Goal: Find specific page/section: Find specific page/section

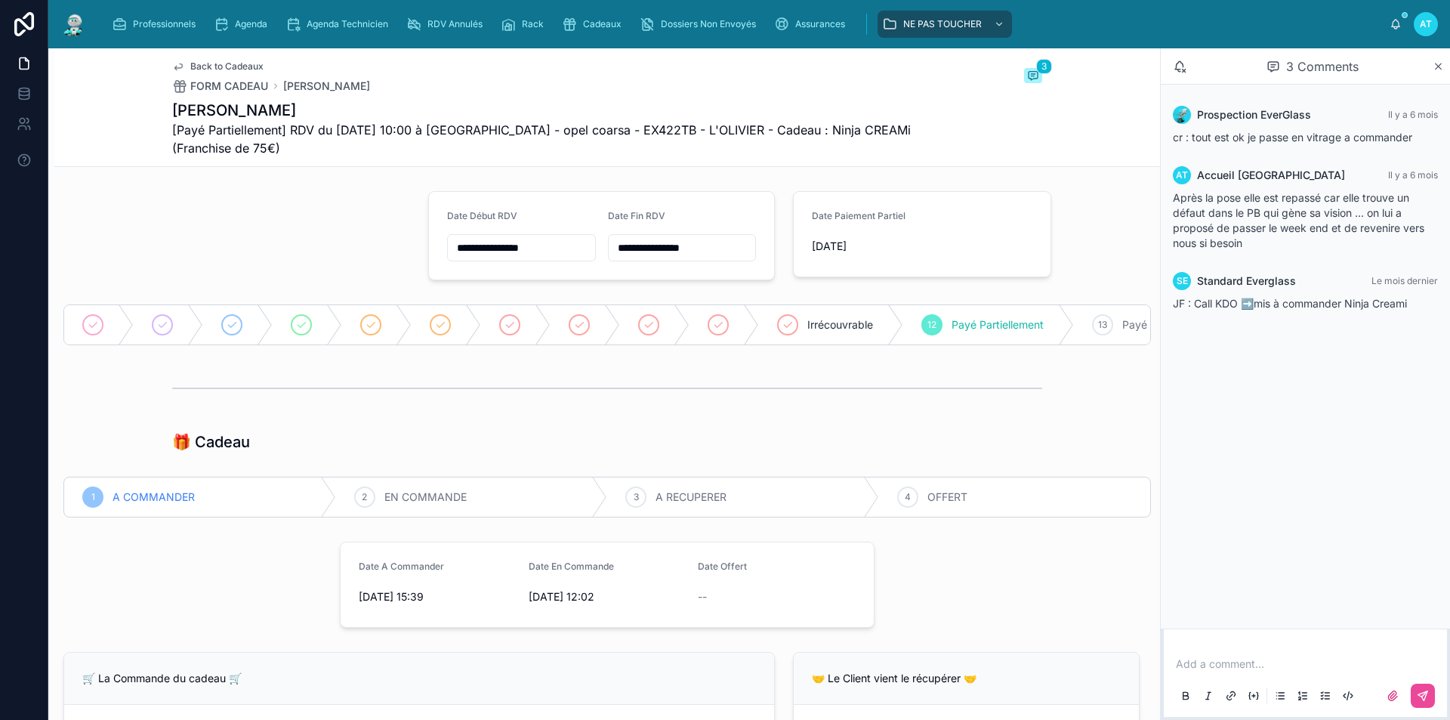
scroll to position [1057, 0]
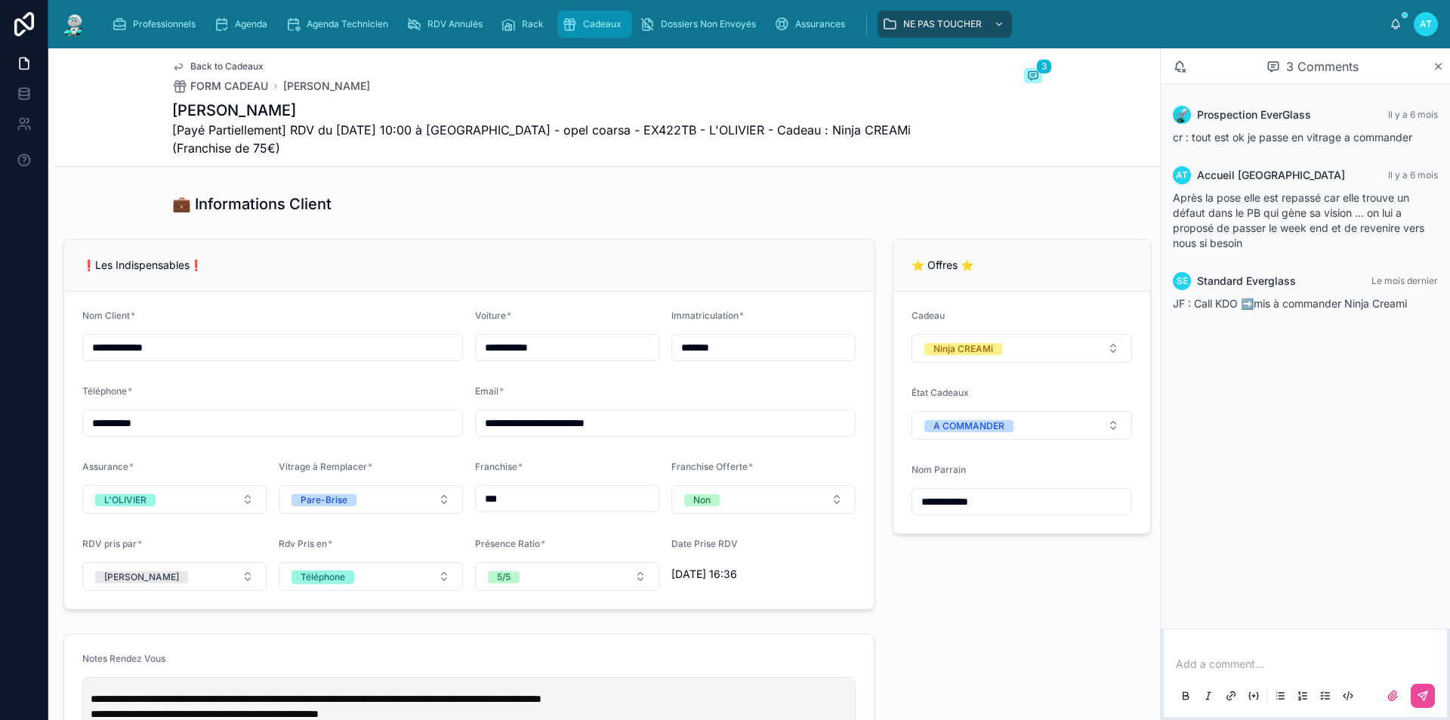
click at [611, 21] on span "Cadeaux" at bounding box center [602, 24] width 39 height 12
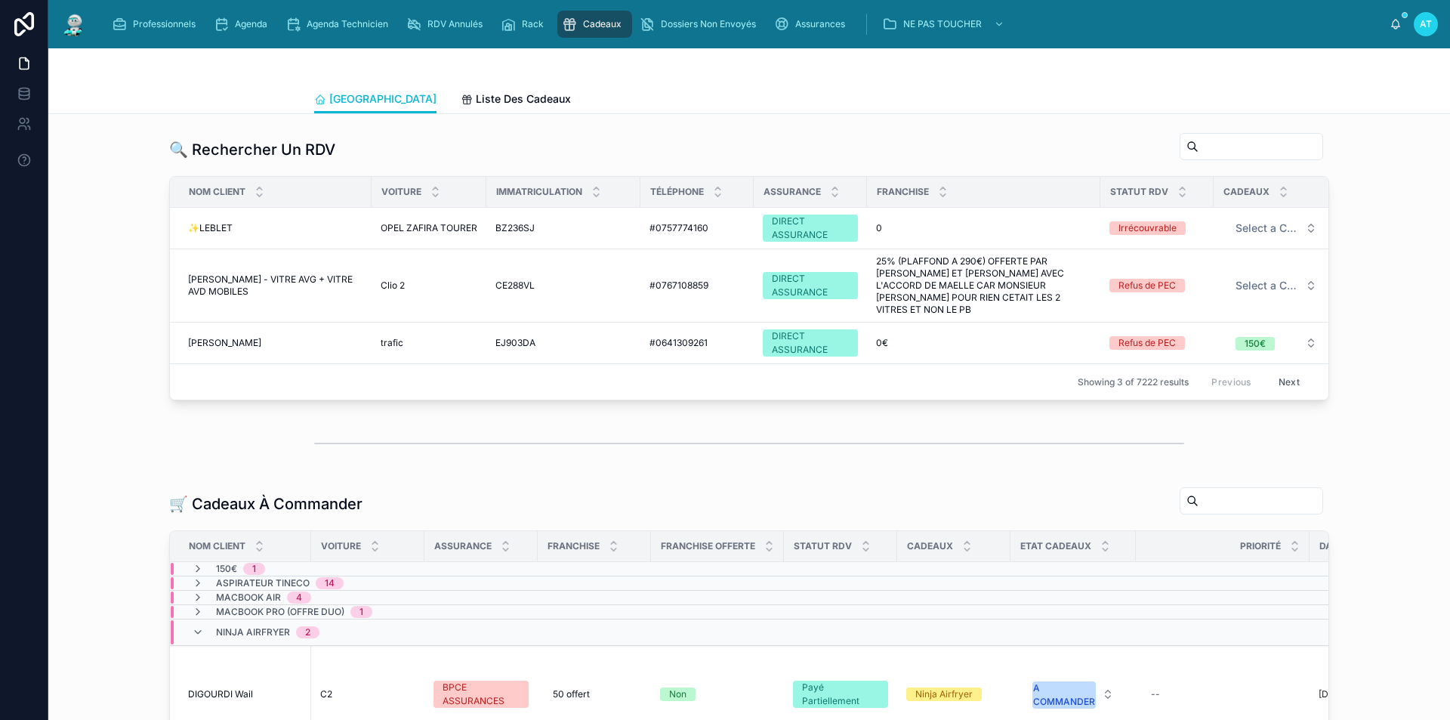
click at [1219, 499] on input "text" at bounding box center [1260, 500] width 124 height 21
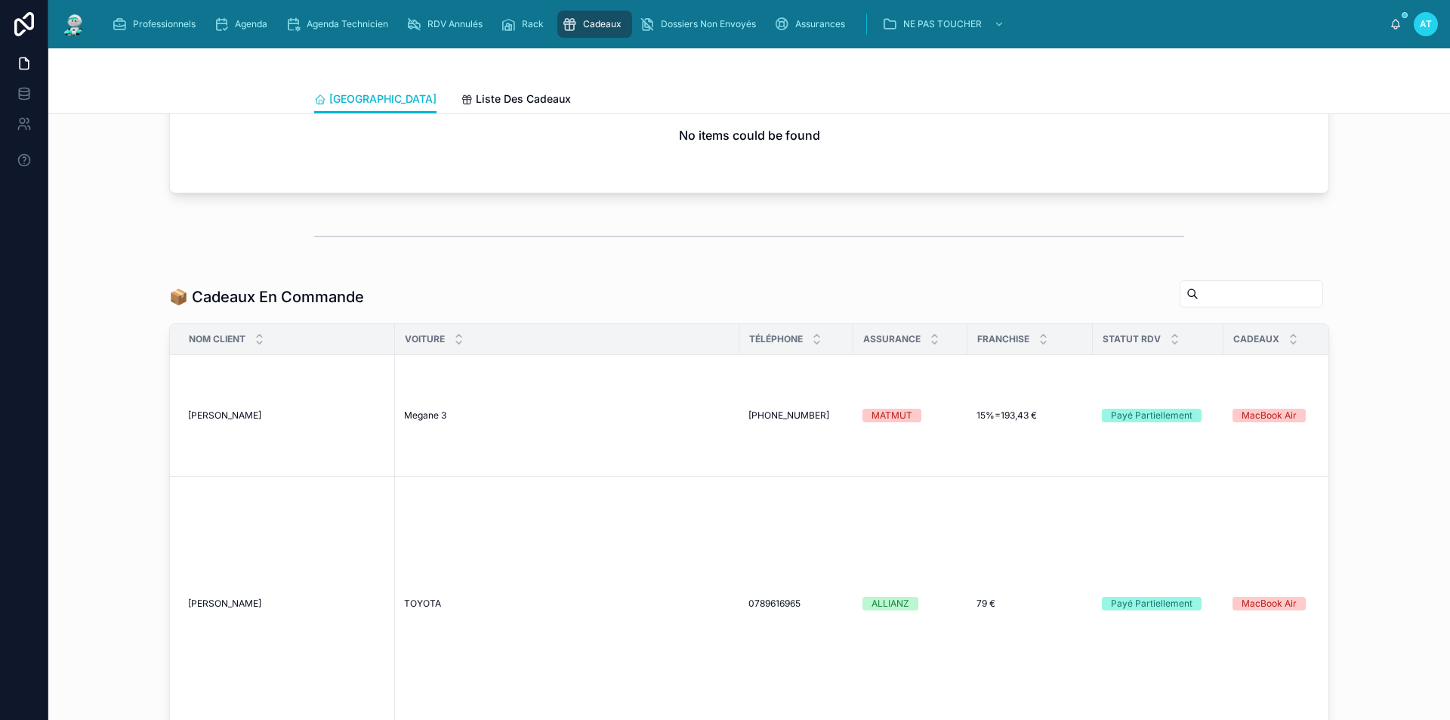
scroll to position [378, 0]
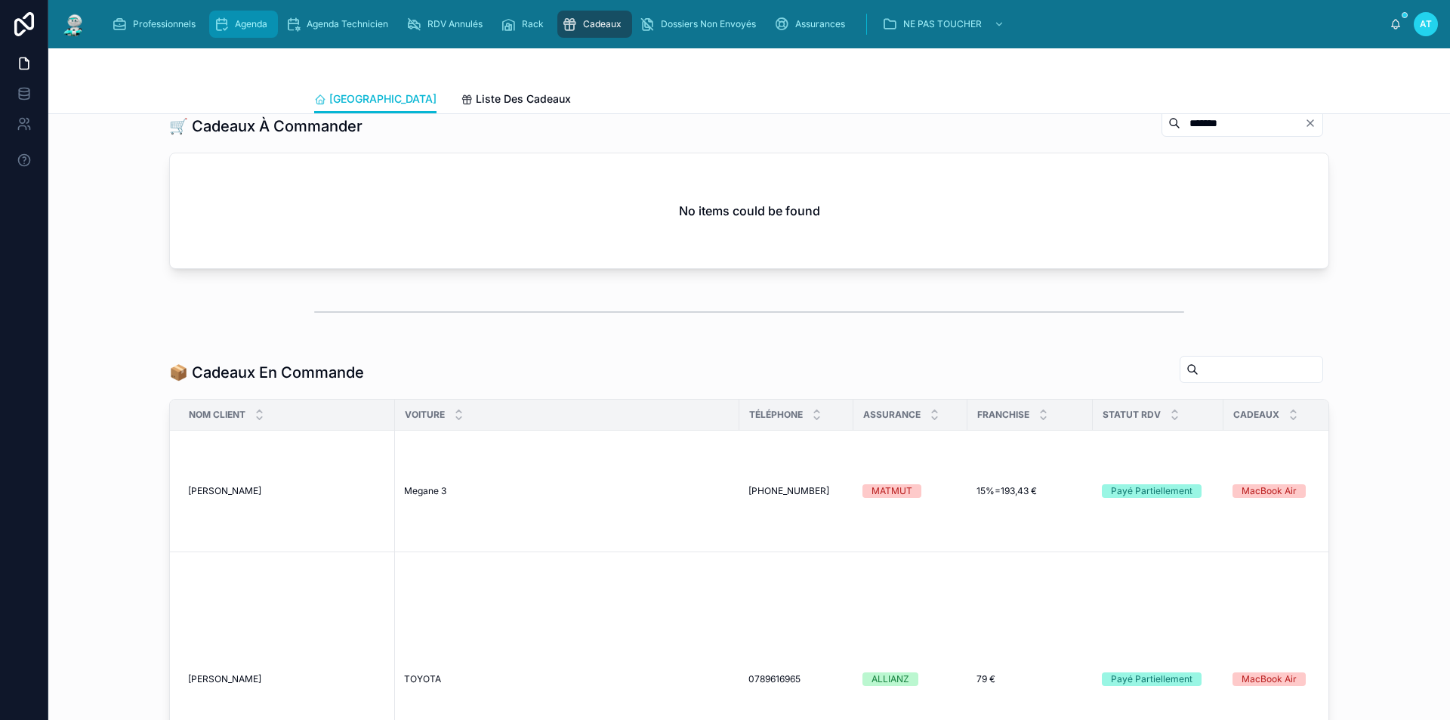
type input "*******"
click at [254, 23] on span "Agenda" at bounding box center [251, 24] width 32 height 12
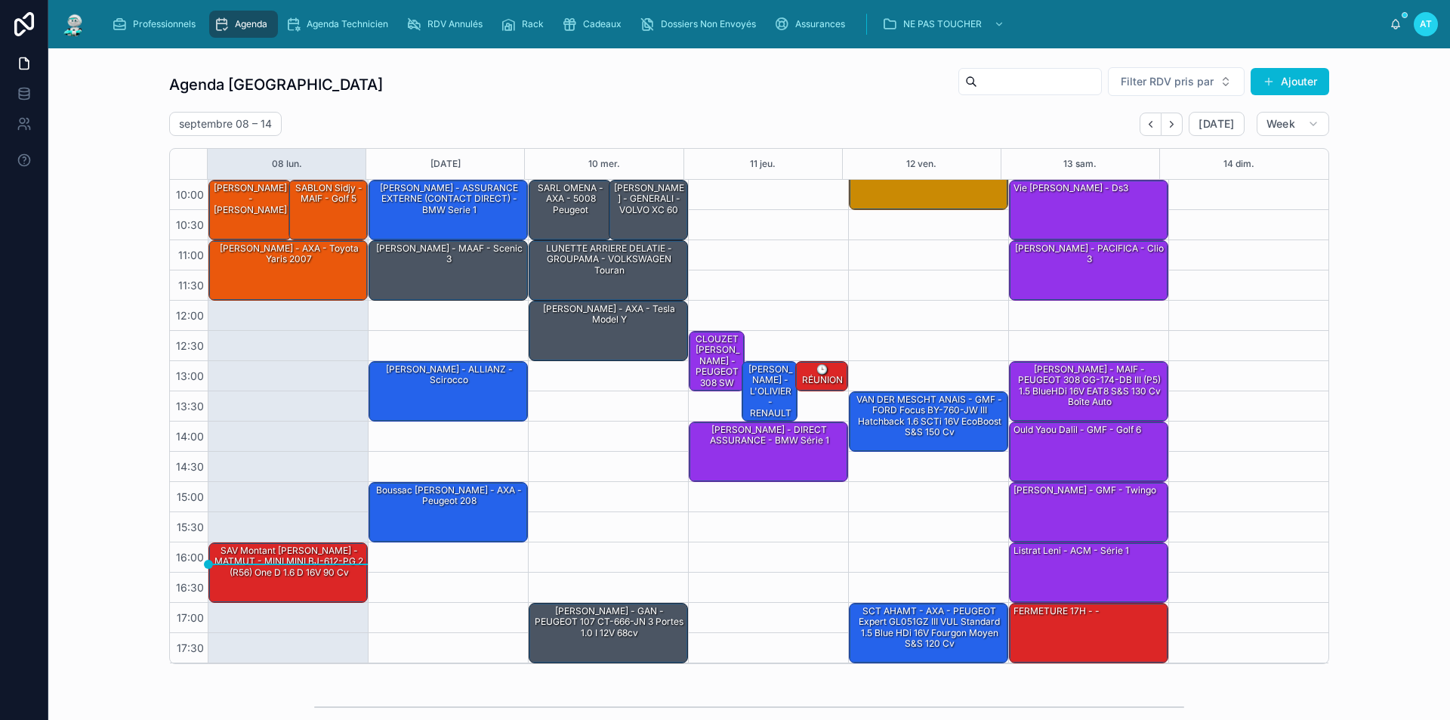
scroll to position [227, 0]
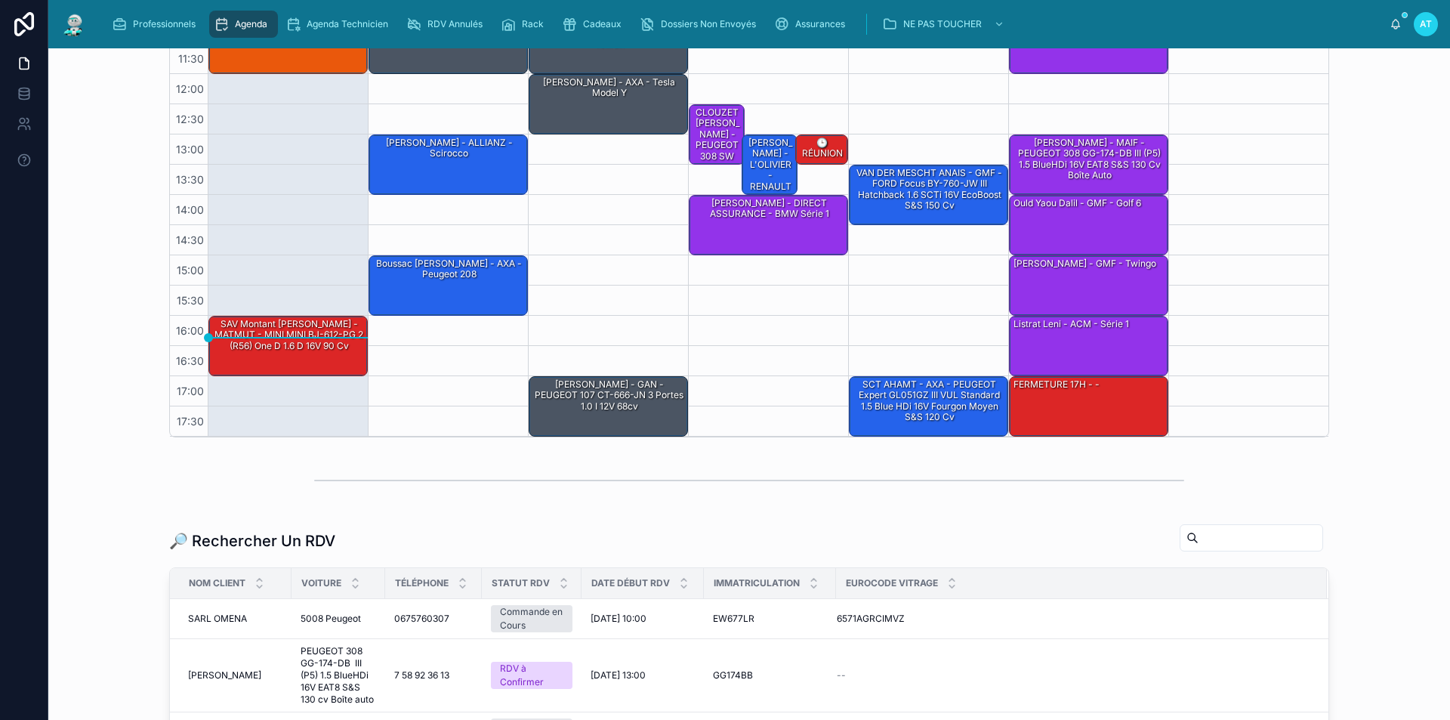
click at [1216, 543] on input "text" at bounding box center [1260, 537] width 124 height 21
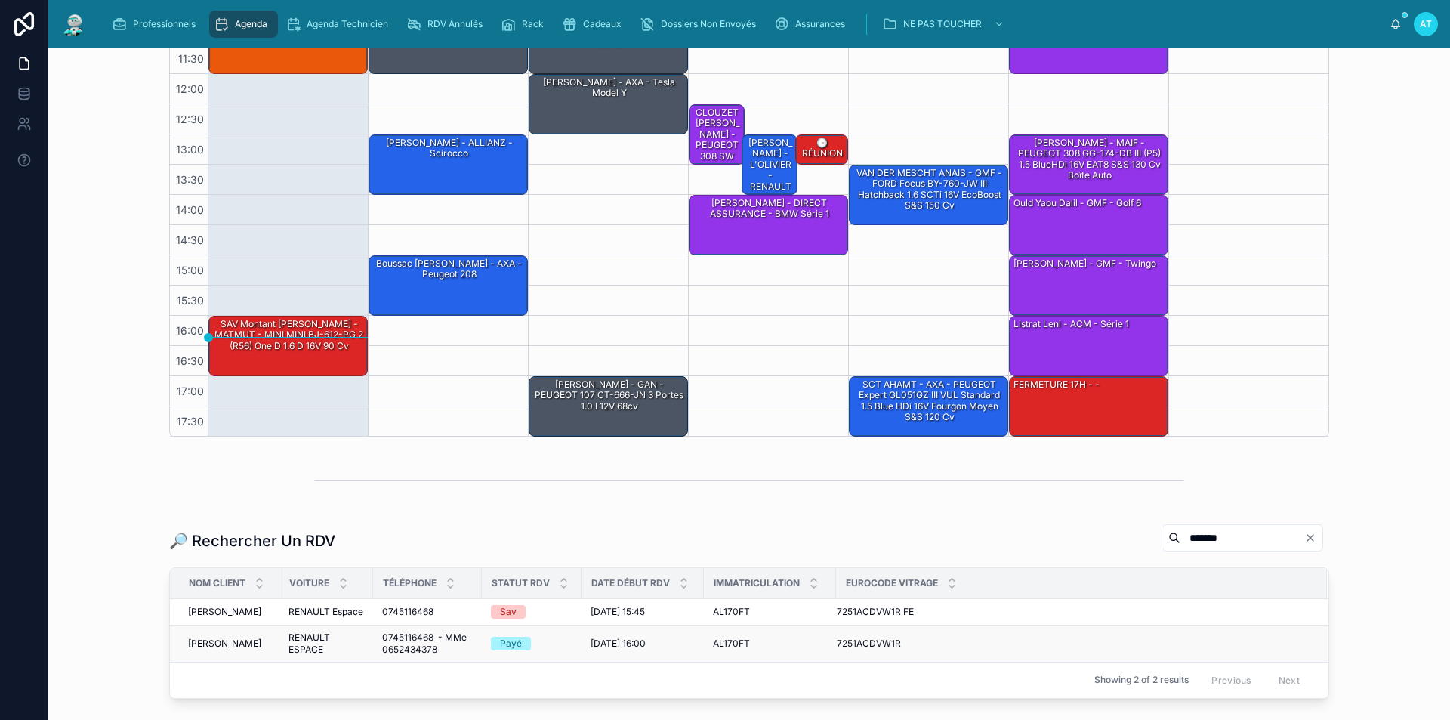
type input "*******"
click at [561, 650] on div "Payé" at bounding box center [532, 643] width 82 height 14
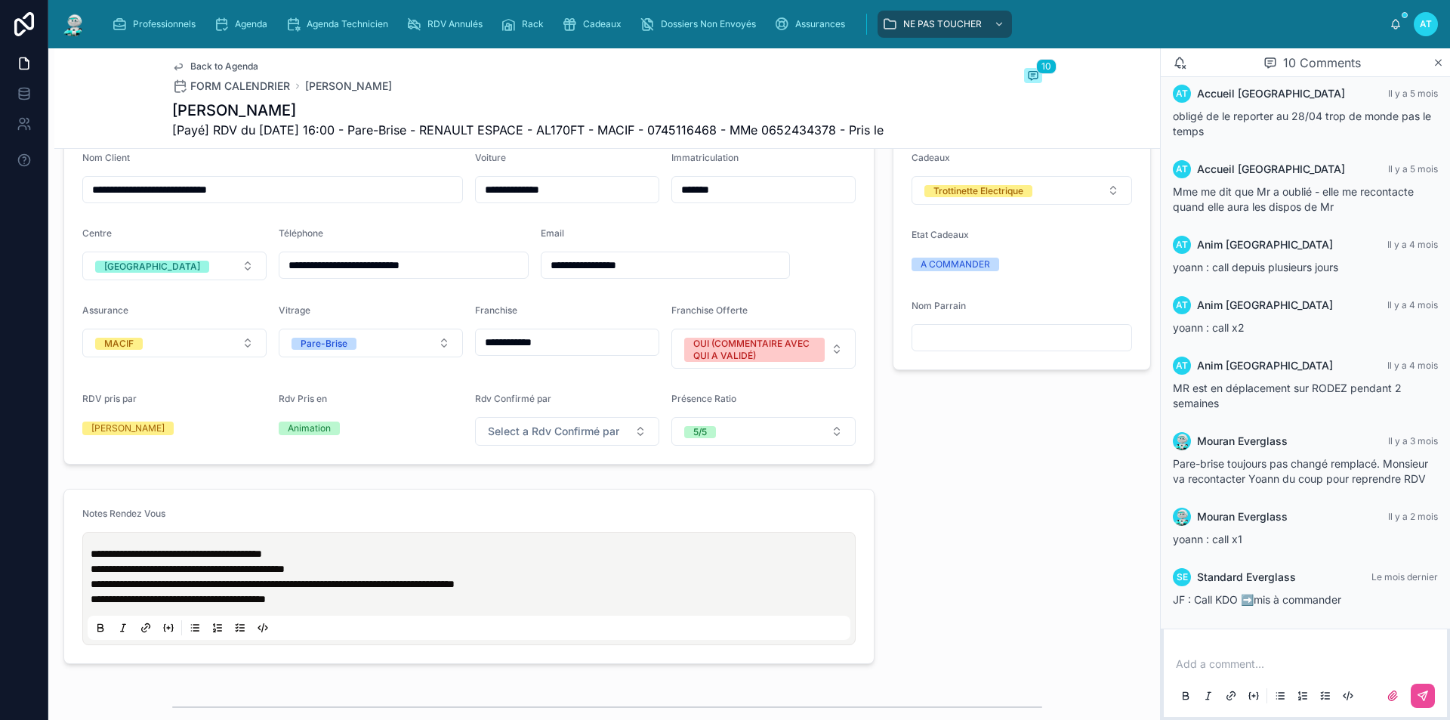
scroll to position [453, 0]
